Goal: Task Accomplishment & Management: Manage account settings

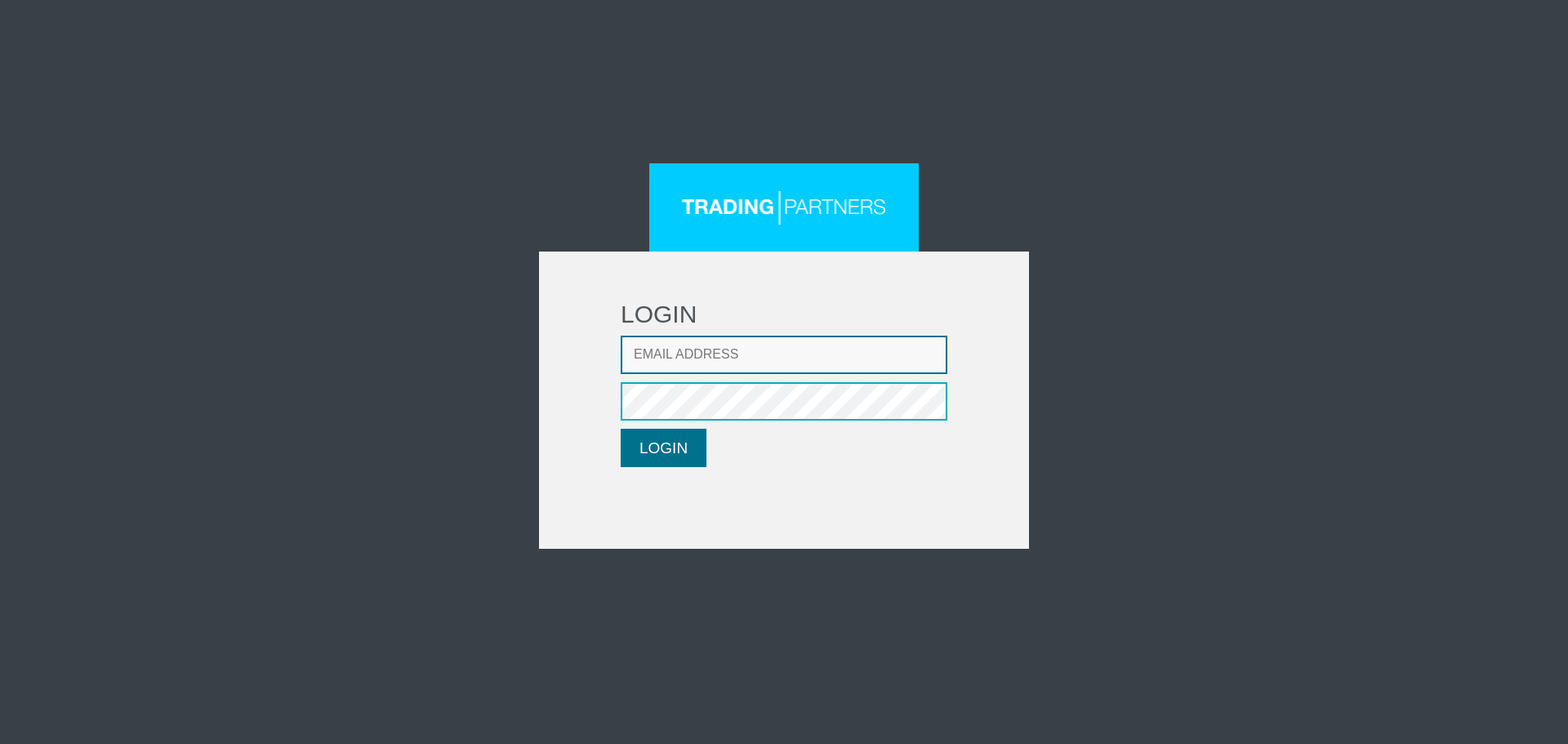
type input "lsavva@ironfx.com"
click at [641, 450] on button "LOGIN" at bounding box center [663, 448] width 86 height 39
